Goal: Task Accomplishment & Management: Complete application form

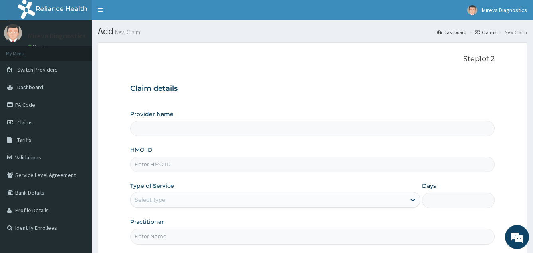
click at [213, 164] on input "HMO ID" at bounding box center [312, 164] width 364 height 16
type input "NEM/10137/A"
click at [314, 64] on div "Step 1 of 2 Claim details Provider Name HMO ID NEM/10137/A Type of Service Sele…" at bounding box center [312, 150] width 364 height 190
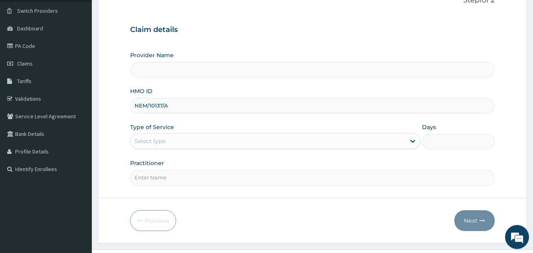
scroll to position [75, 0]
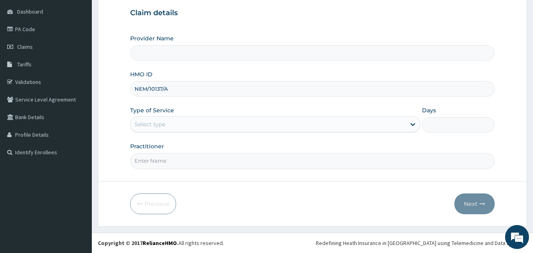
click at [240, 125] on div "Select type" at bounding box center [267, 124] width 275 height 13
click at [216, 125] on div "Select type" at bounding box center [267, 124] width 275 height 13
click at [180, 161] on input "Practitioner" at bounding box center [312, 161] width 364 height 16
type input "DR ZITE"
click at [370, 124] on div "Select type" at bounding box center [267, 124] width 275 height 13
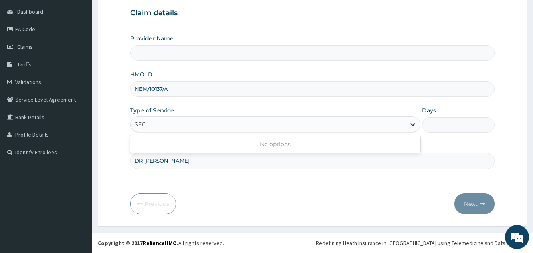
type input "SEC"
click at [495, 147] on form "Step 1 of 2 Claim details Provider Name HMO ID NEM/10137/A Type of Service Sele…" at bounding box center [312, 96] width 429 height 259
